Goal: Task Accomplishment & Management: Manage account settings

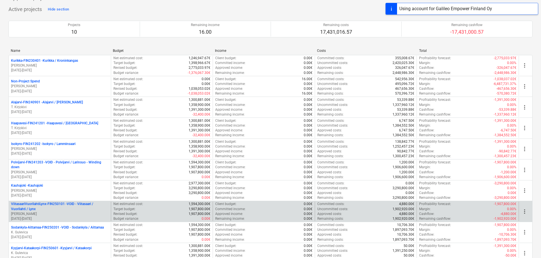
scroll to position [113, 0]
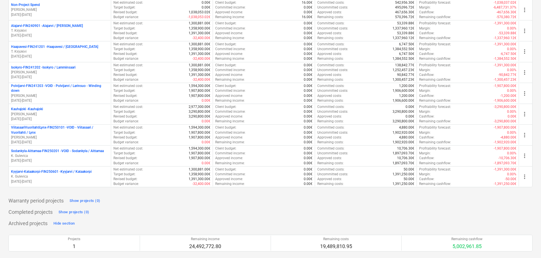
click at [59, 131] on p "ViitasaariVuorilahtiLynx-FIN250101 - VOID - Viitasaari / Vuorilahti / Lynx" at bounding box center [60, 130] width 98 height 10
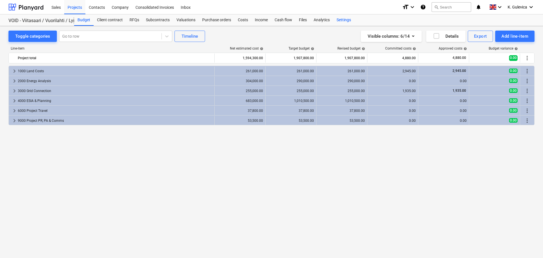
click at [345, 19] on div "Settings" at bounding box center [343, 19] width 21 height 11
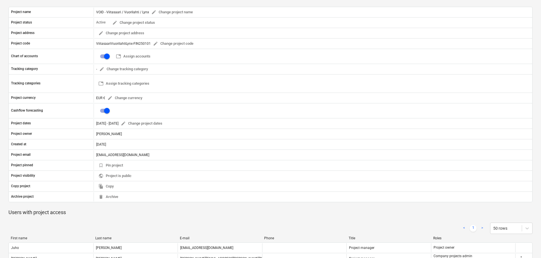
scroll to position [101, 0]
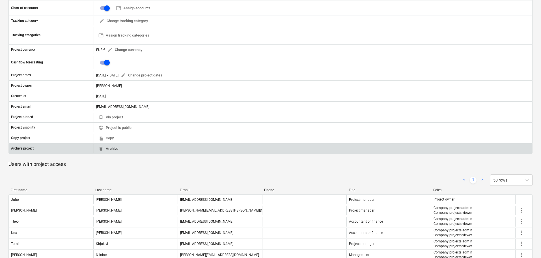
click at [109, 147] on span "delete Archive" at bounding box center [108, 148] width 20 height 7
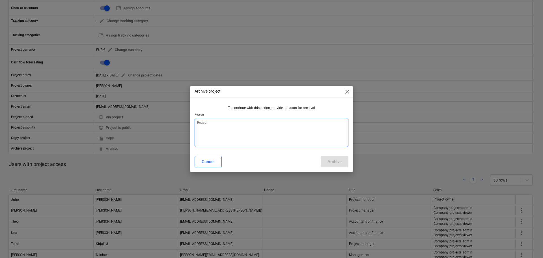
type textarea "x"
click at [252, 134] on textarea at bounding box center [272, 132] width 154 height 29
type textarea "T"
type textarea "x"
type textarea "Te"
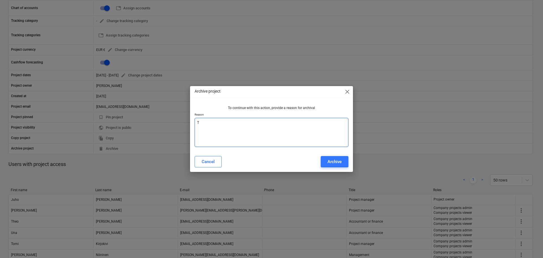
type textarea "x"
type textarea "Tes"
type textarea "x"
type textarea "Test"
type textarea "x"
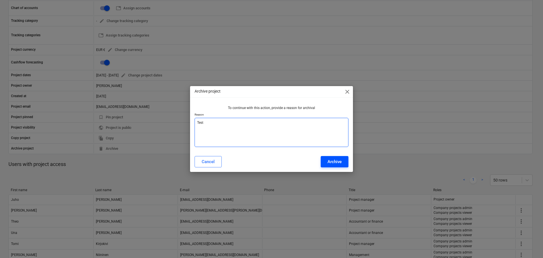
type textarea "Test"
click at [336, 160] on div "Archive" at bounding box center [335, 161] width 14 height 7
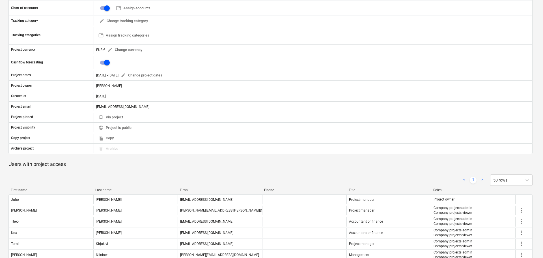
type textarea "x"
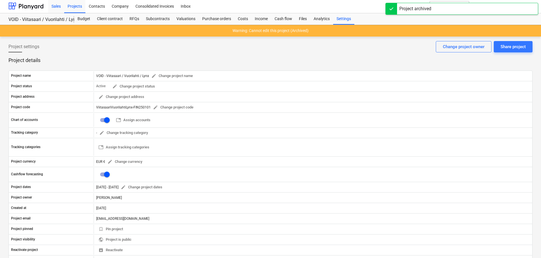
scroll to position [0, 0]
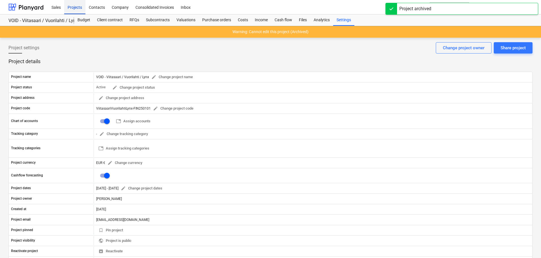
click at [76, 4] on div "Projects" at bounding box center [74, 7] width 21 height 14
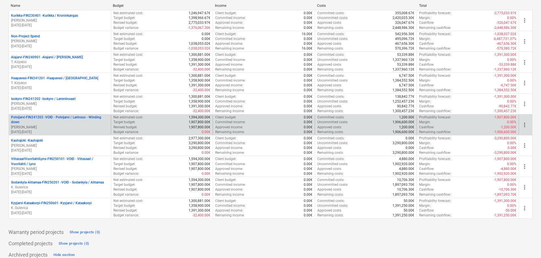
scroll to position [85, 0]
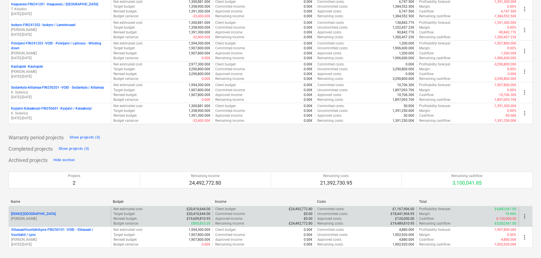
scroll to position [157, 0]
click at [65, 218] on p "[PERSON_NAME]" at bounding box center [60, 217] width 98 height 5
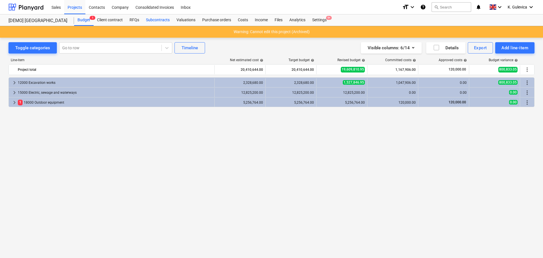
drag, startPoint x: 154, startPoint y: 26, endPoint x: 154, endPoint y: 22, distance: 4.0
click at [154, 26] on div "Warning: Cannot edit this project (Archived)" at bounding box center [271, 32] width 543 height 12
click at [154, 22] on div "Subcontracts" at bounding box center [158, 19] width 31 height 11
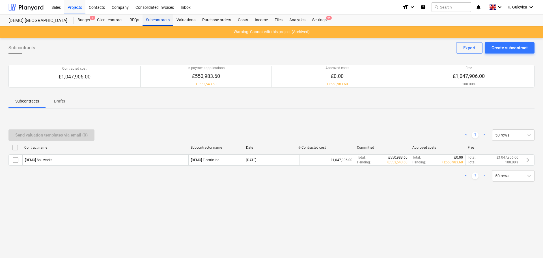
click at [156, 20] on div "Subcontracts" at bounding box center [158, 19] width 31 height 11
click at [511, 4] on div "K. Gulevica keyboard_arrow_down" at bounding box center [521, 7] width 27 height 14
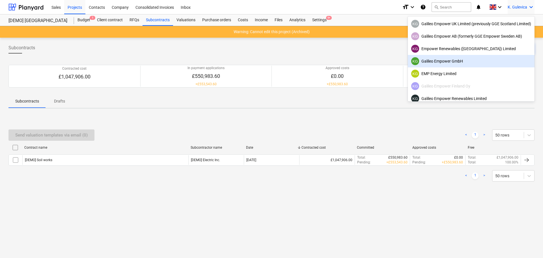
click at [452, 63] on div "KG Galileo Empower GmbH" at bounding box center [472, 61] width 120 height 8
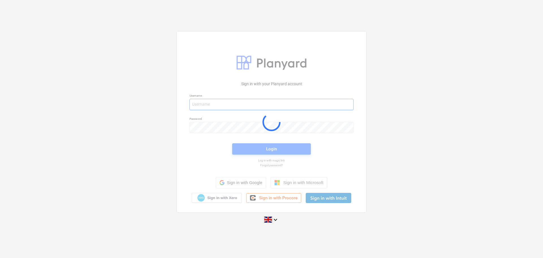
type input "[EMAIL_ADDRESS][DOMAIN_NAME]"
